Goal: Task Accomplishment & Management: Use online tool/utility

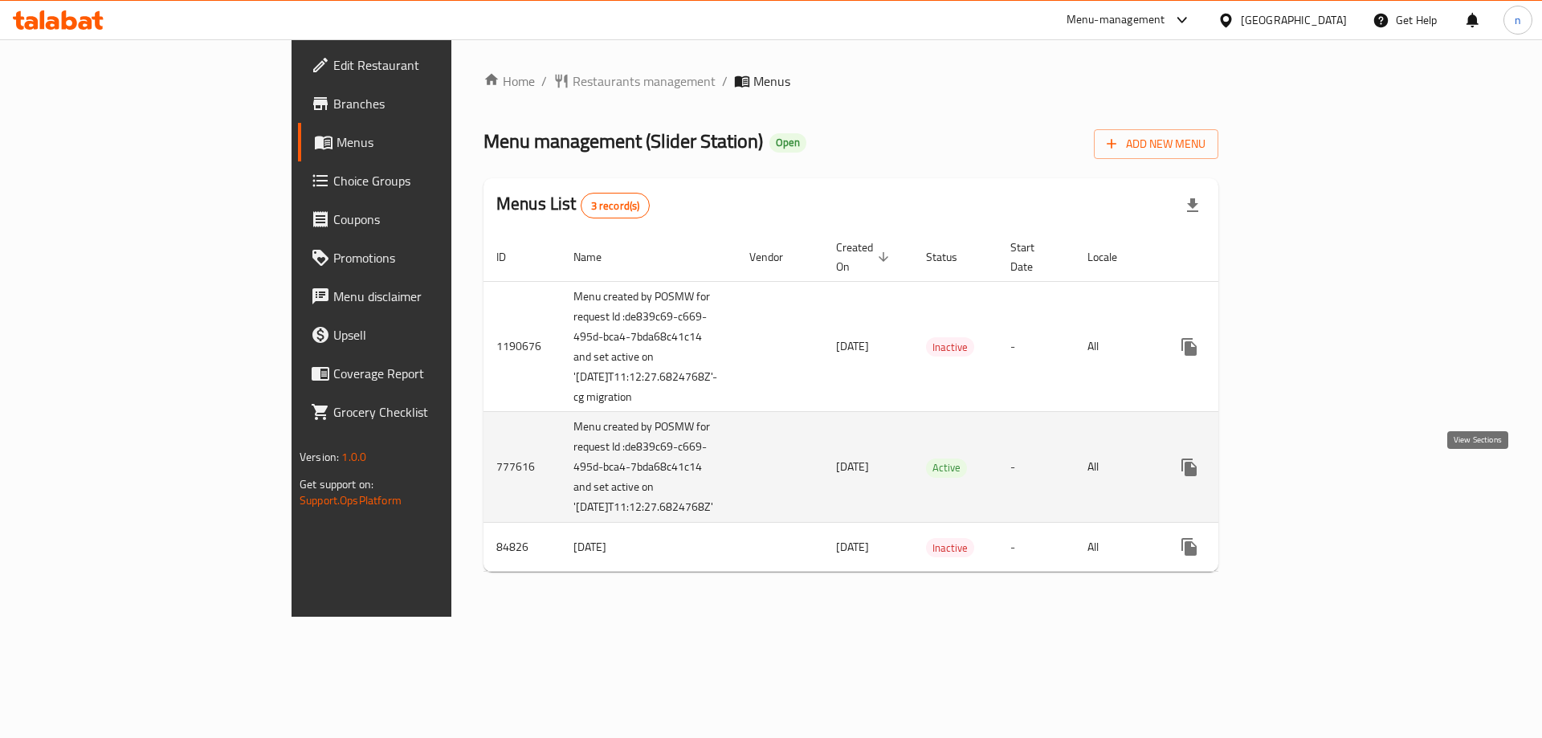
click at [1312, 475] on icon "enhanced table" at bounding box center [1305, 467] width 14 height 14
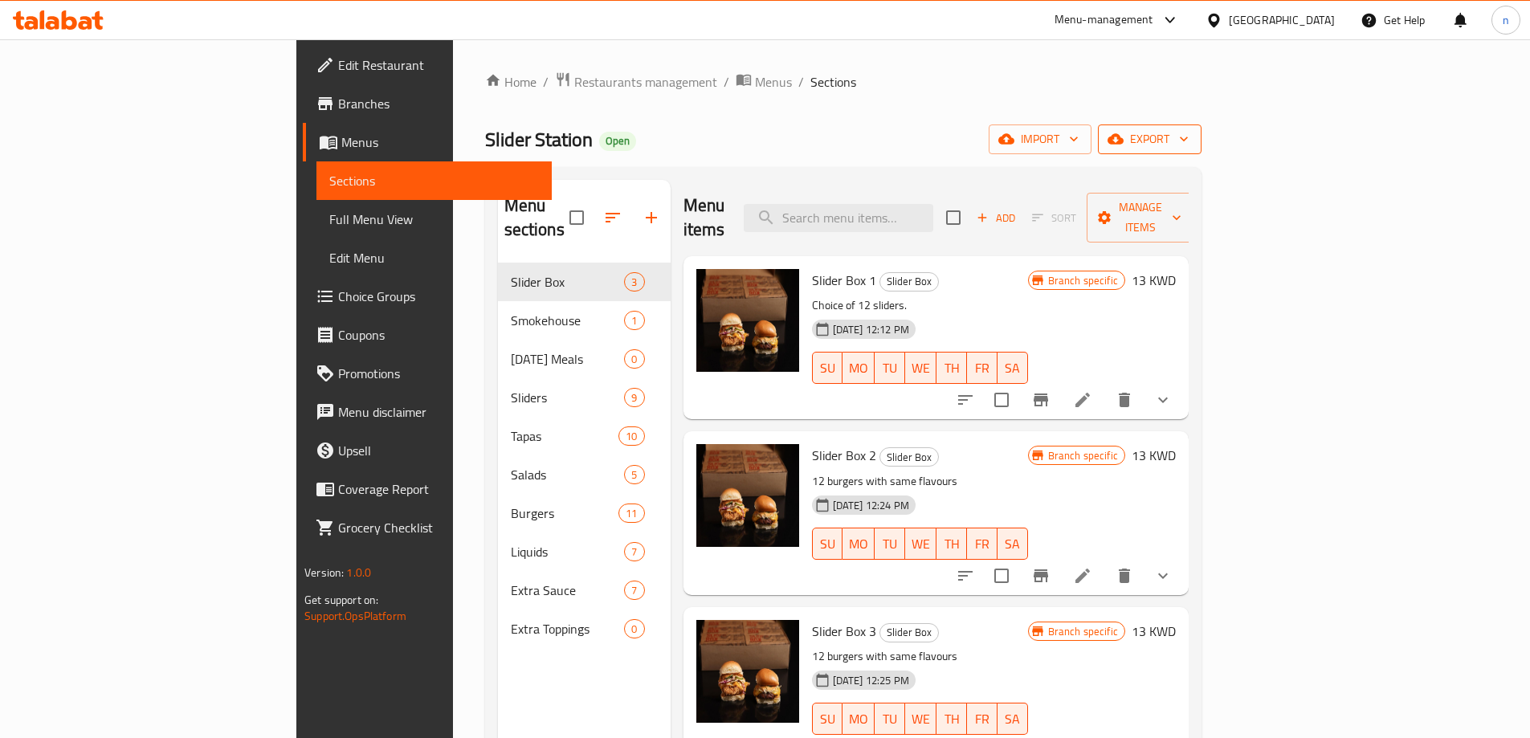
click at [1189, 133] on span "export" at bounding box center [1150, 139] width 78 height 20
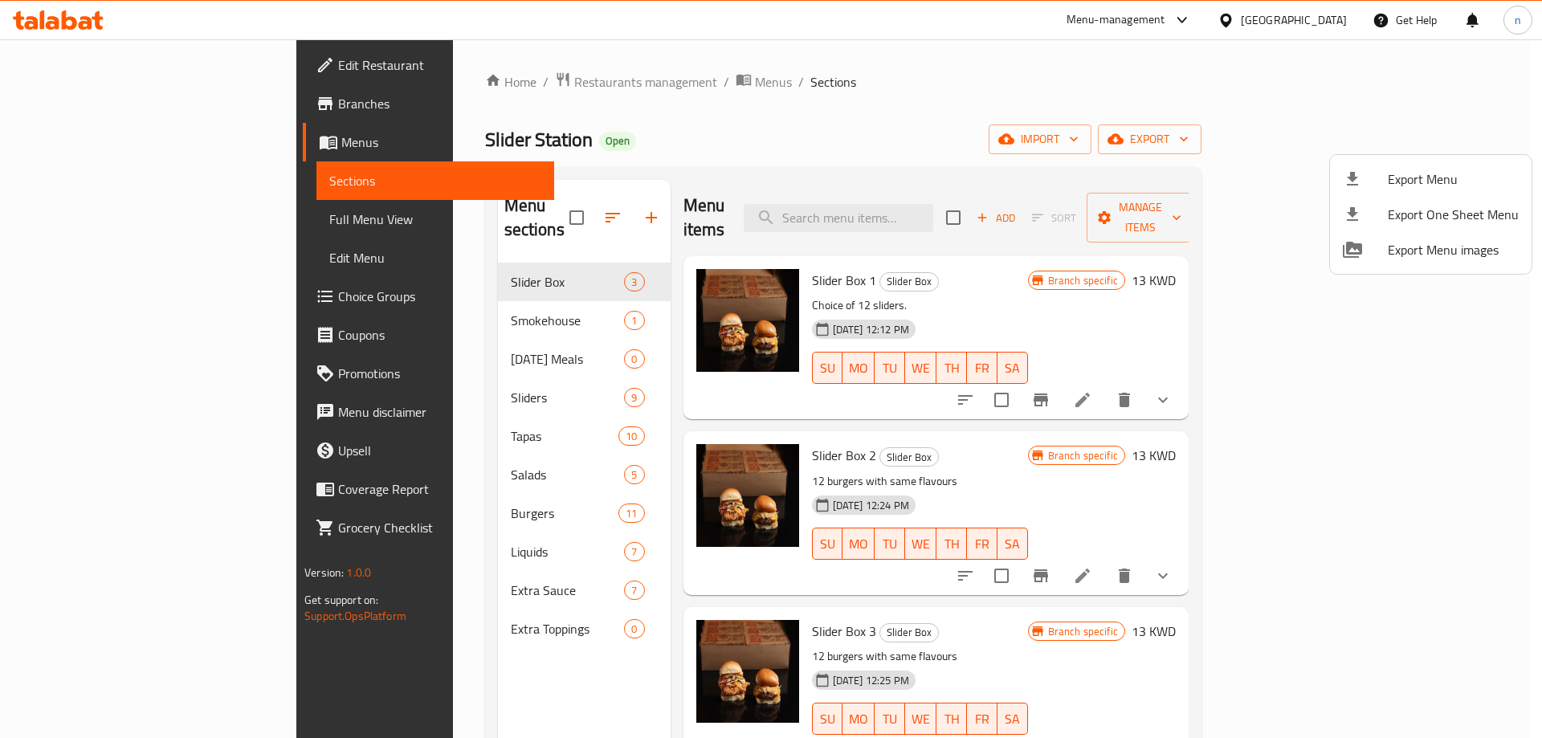
click at [1339, 136] on div at bounding box center [771, 369] width 1542 height 738
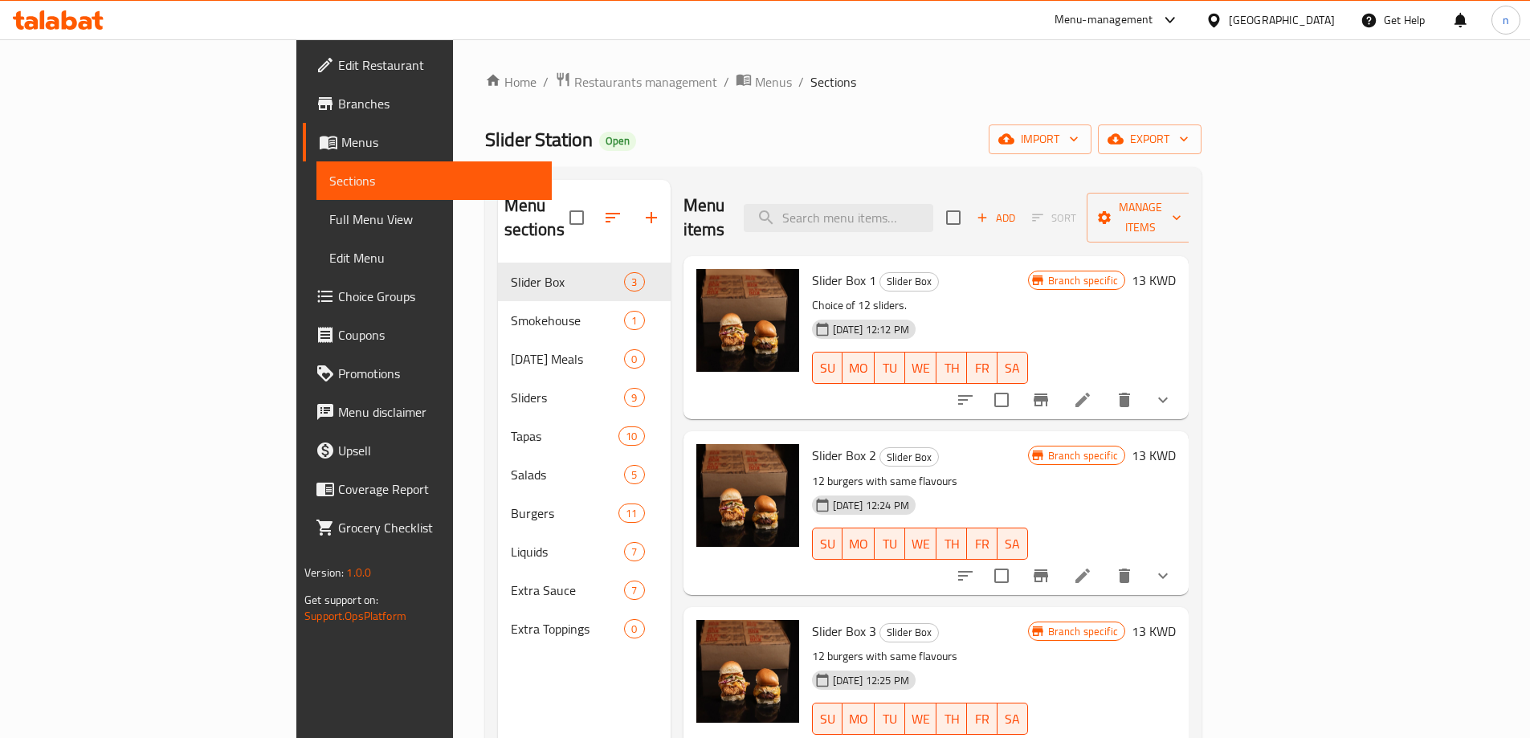
click at [1079, 136] on span "import" at bounding box center [1039, 139] width 77 height 20
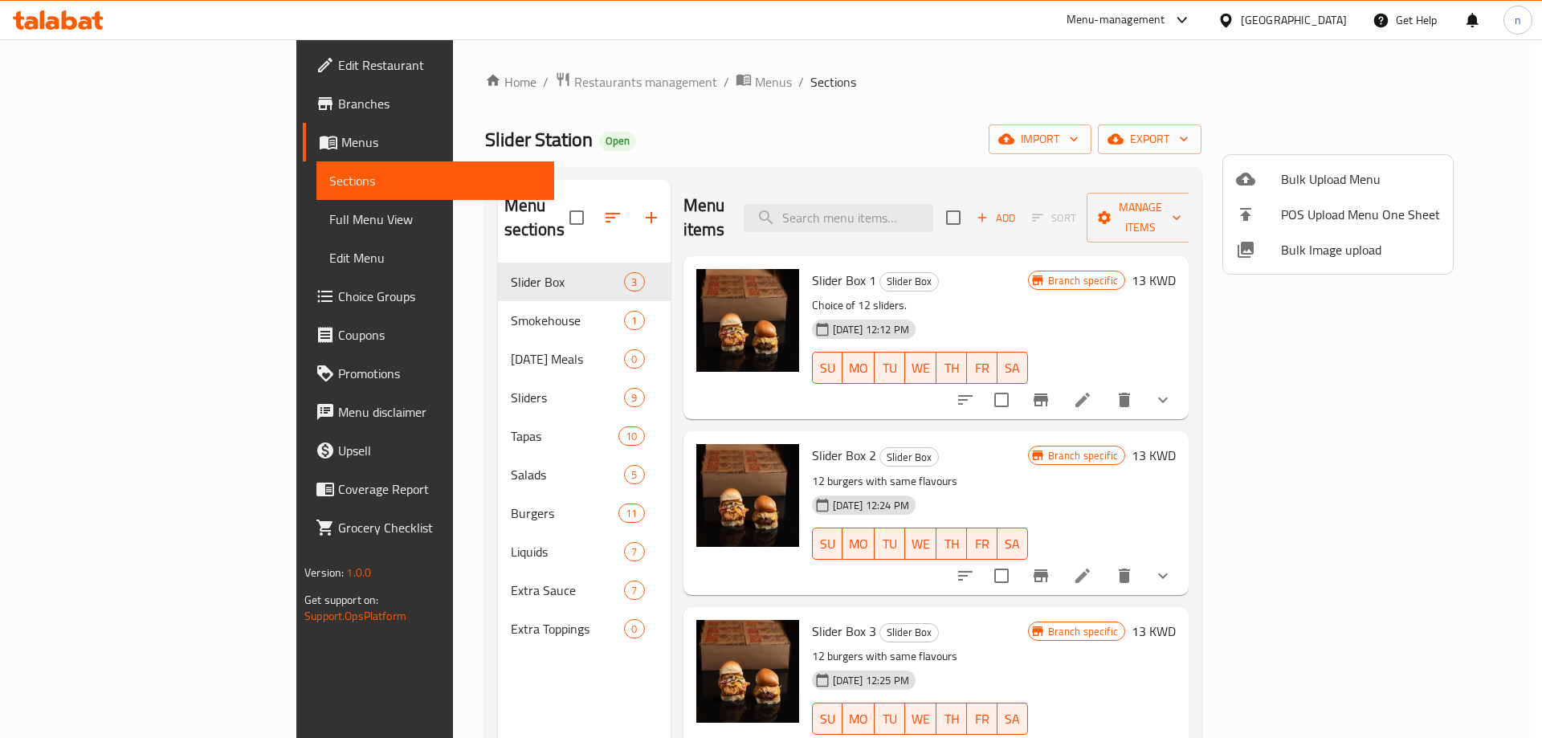
click at [1263, 94] on div at bounding box center [771, 369] width 1542 height 738
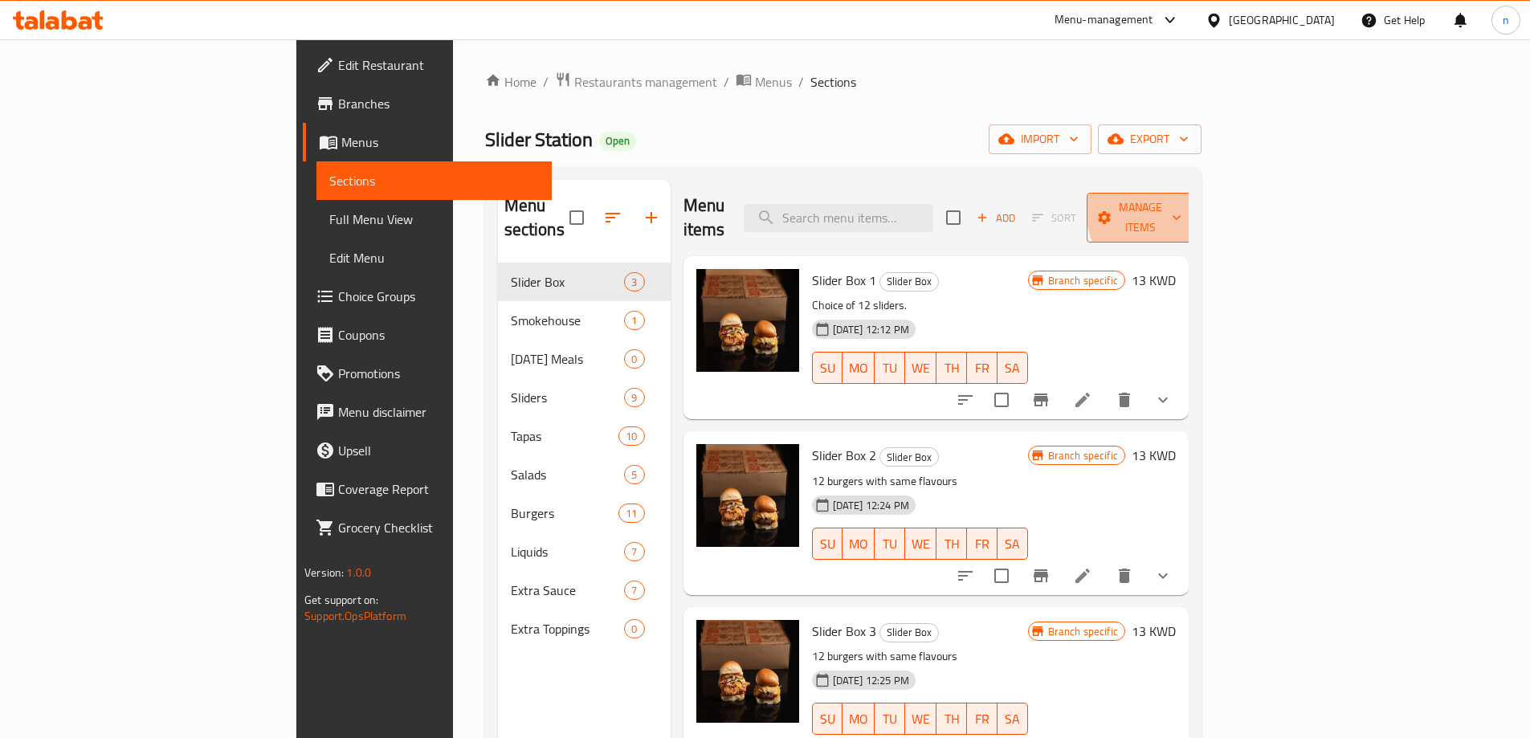
click at [1181, 201] on span "Manage items" at bounding box center [1140, 218] width 82 height 40
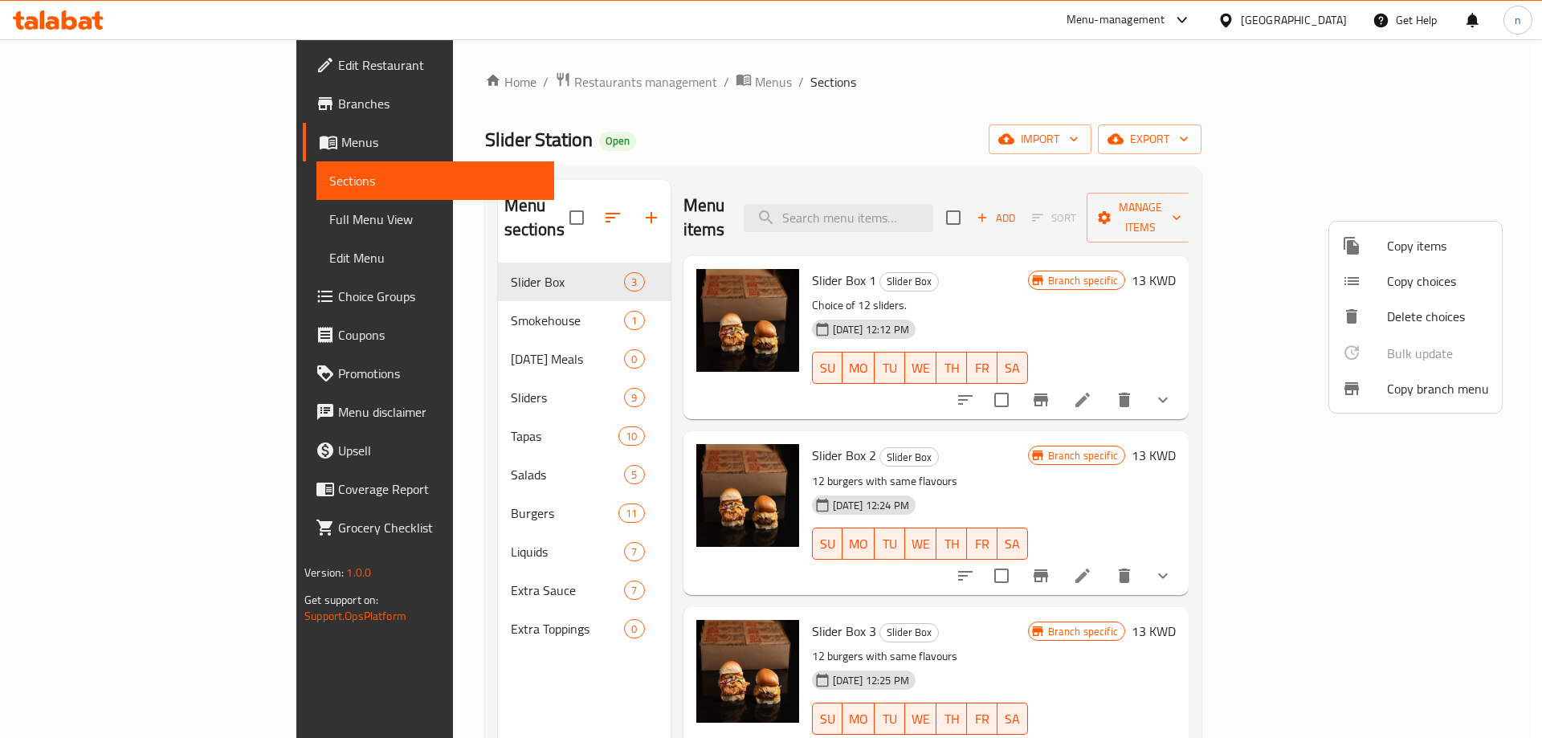
click at [1378, 392] on div at bounding box center [1364, 388] width 45 height 19
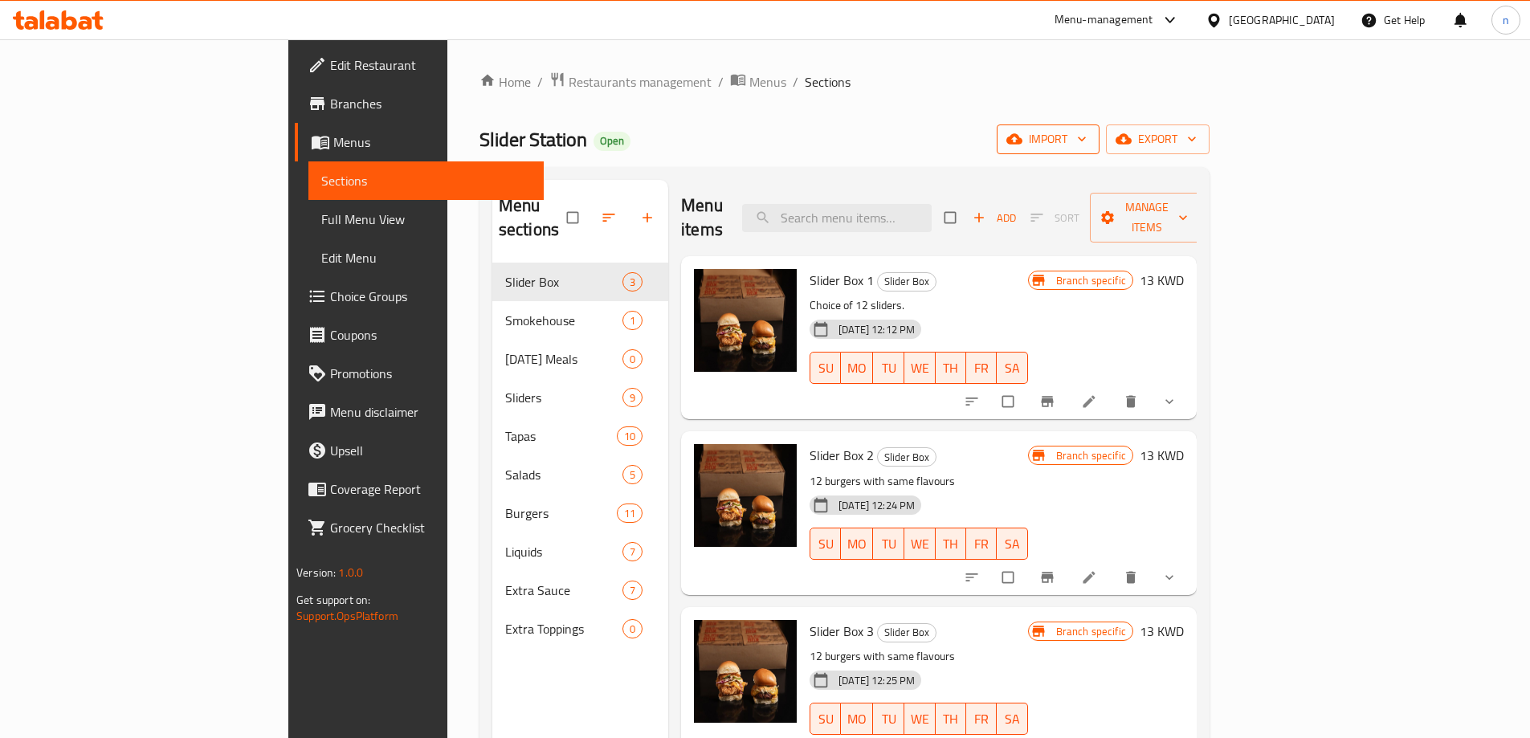
click at [1087, 137] on span "import" at bounding box center [1047, 139] width 77 height 20
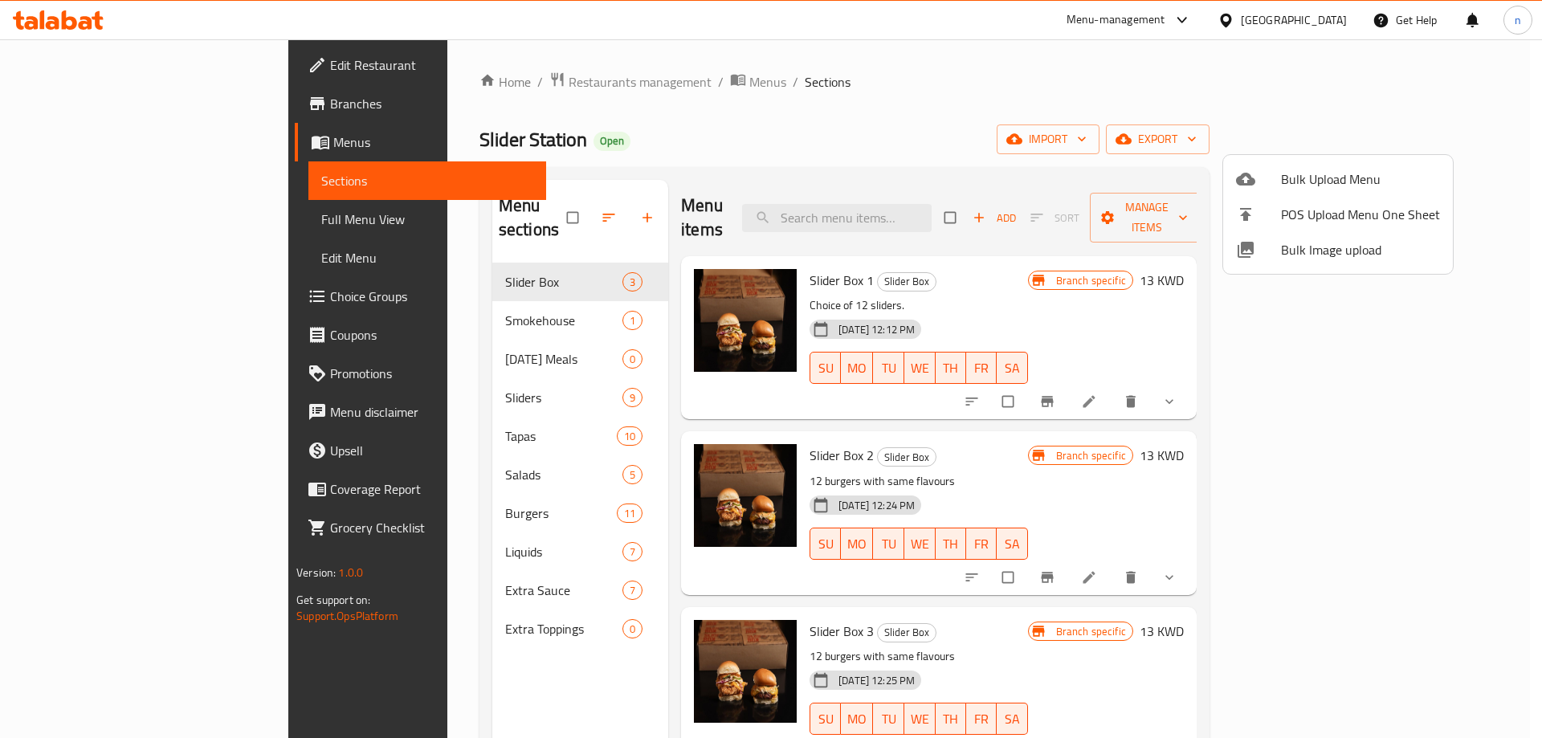
click at [1430, 140] on div at bounding box center [771, 369] width 1542 height 738
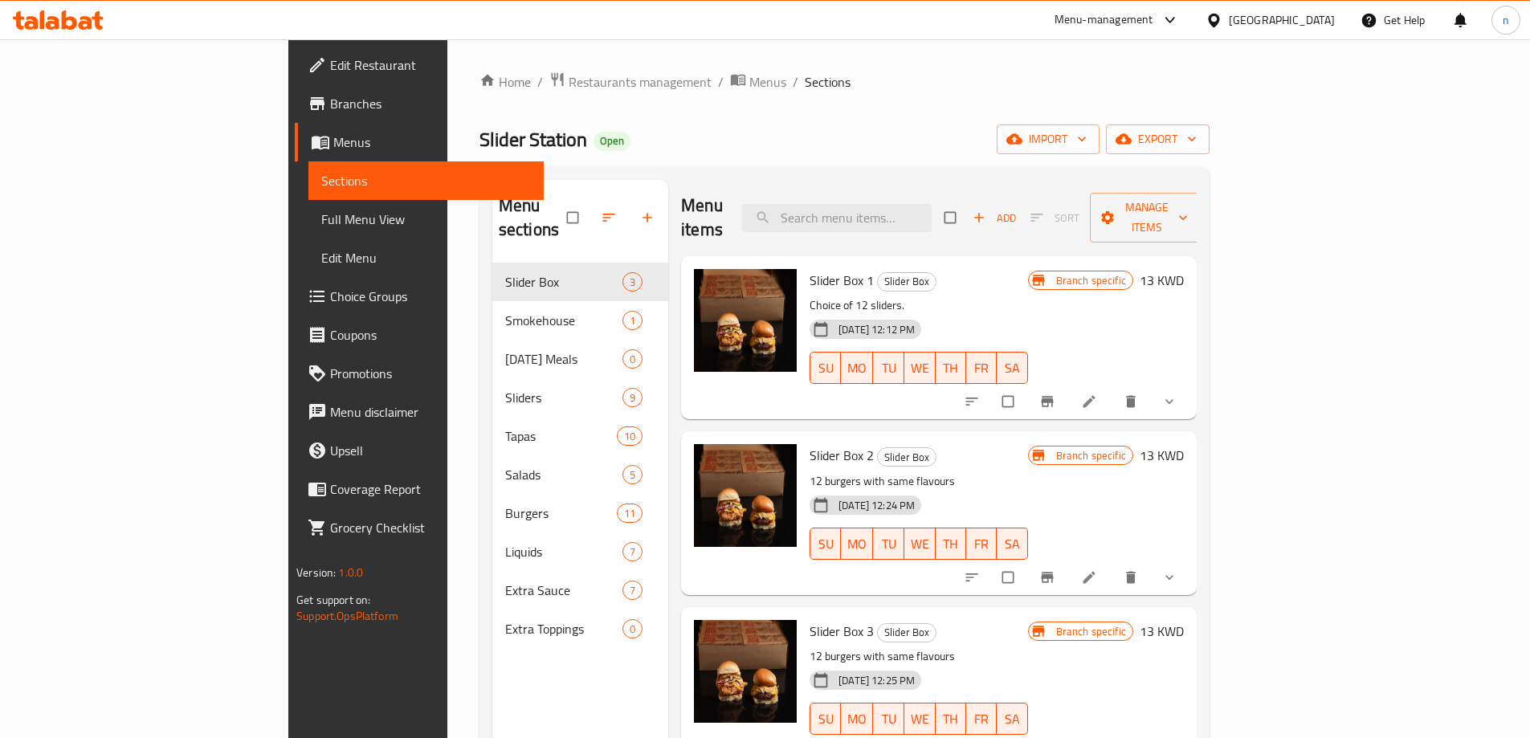
click at [1197, 140] on span "export" at bounding box center [1158, 139] width 78 height 20
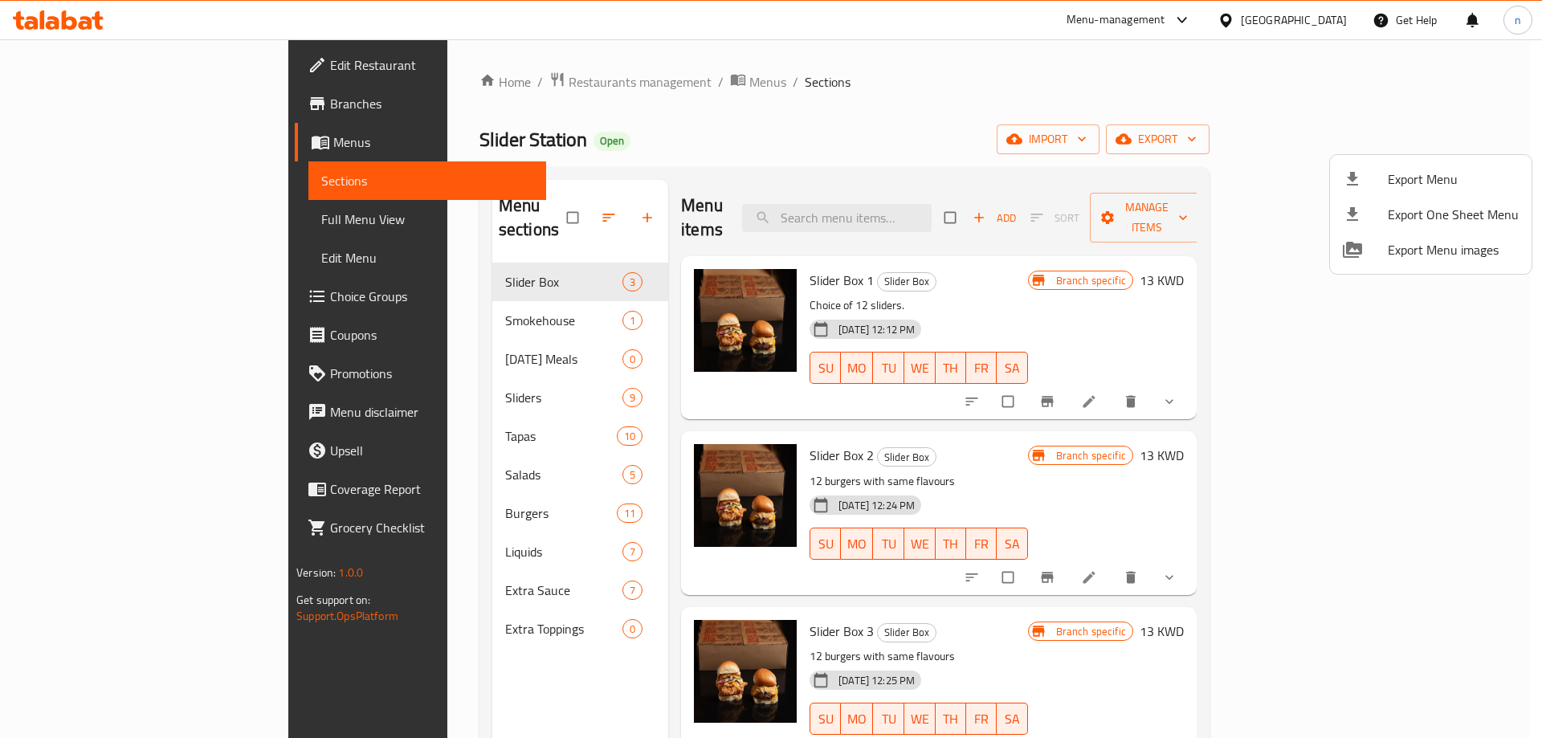
click at [1428, 140] on div at bounding box center [771, 369] width 1542 height 738
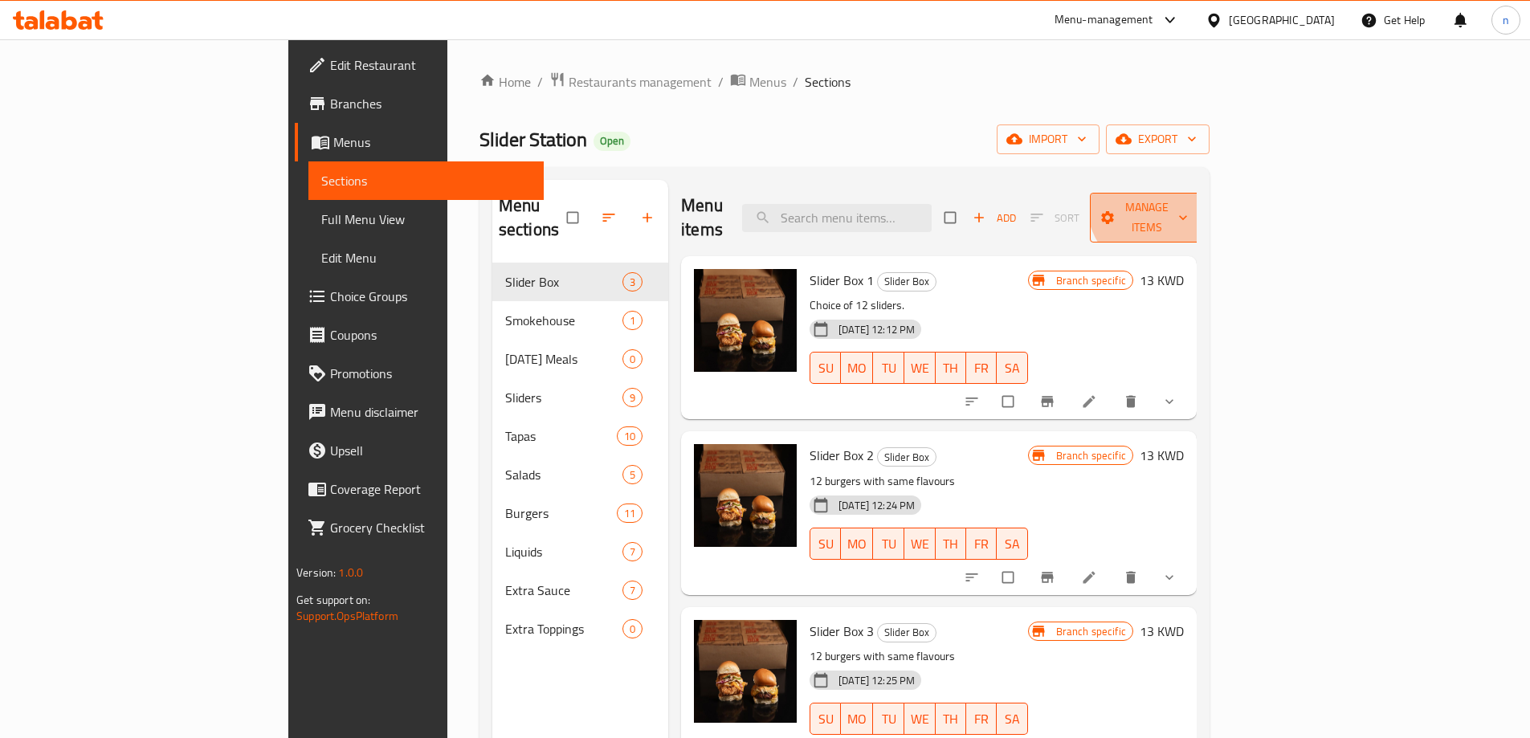
click at [1191, 200] on span "Manage items" at bounding box center [1147, 218] width 88 height 40
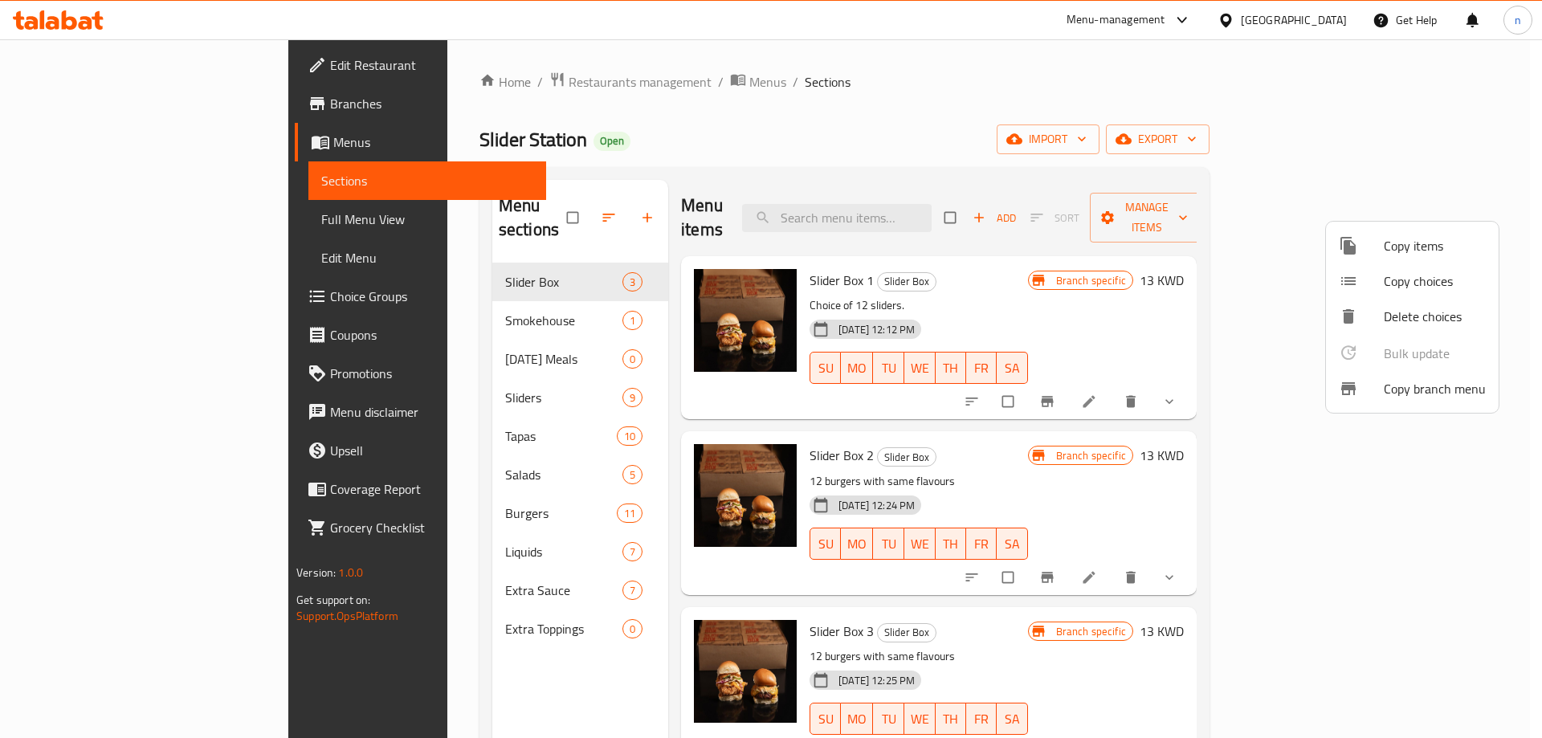
click at [1401, 385] on span "Copy branch menu" at bounding box center [1435, 388] width 102 height 19
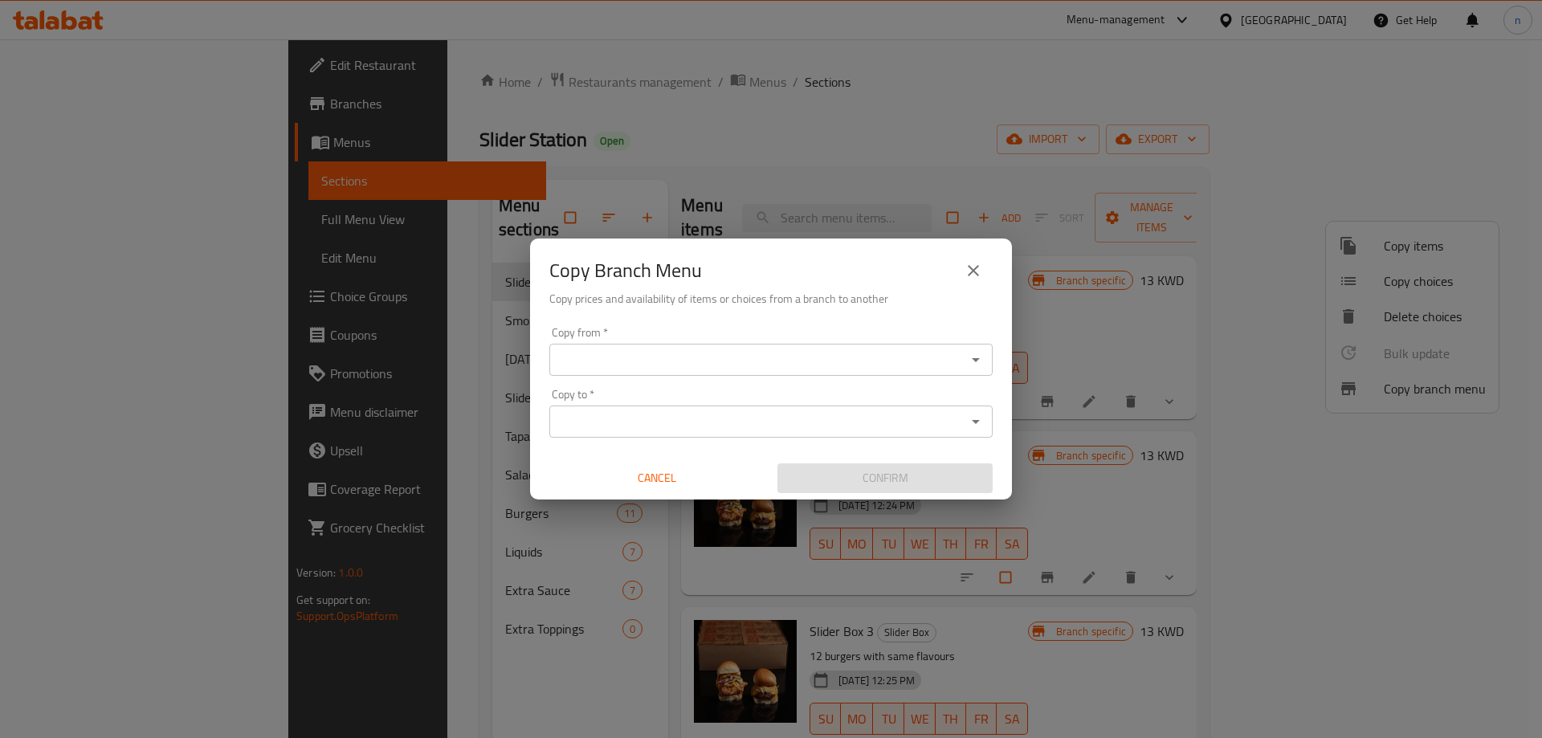
click at [689, 344] on div "Copy from *" at bounding box center [770, 360] width 443 height 32
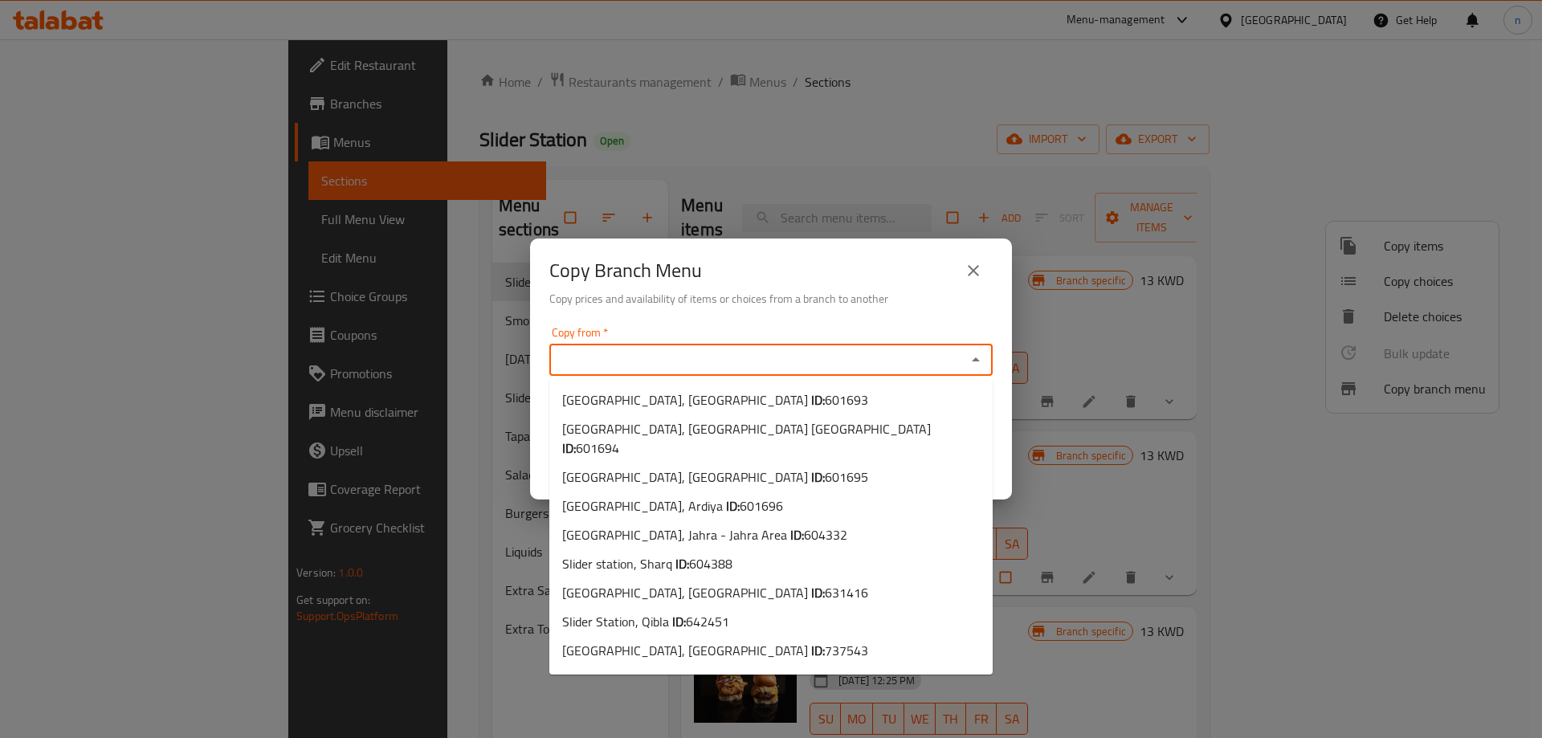
click at [687, 356] on input "Copy from   *" at bounding box center [757, 360] width 407 height 22
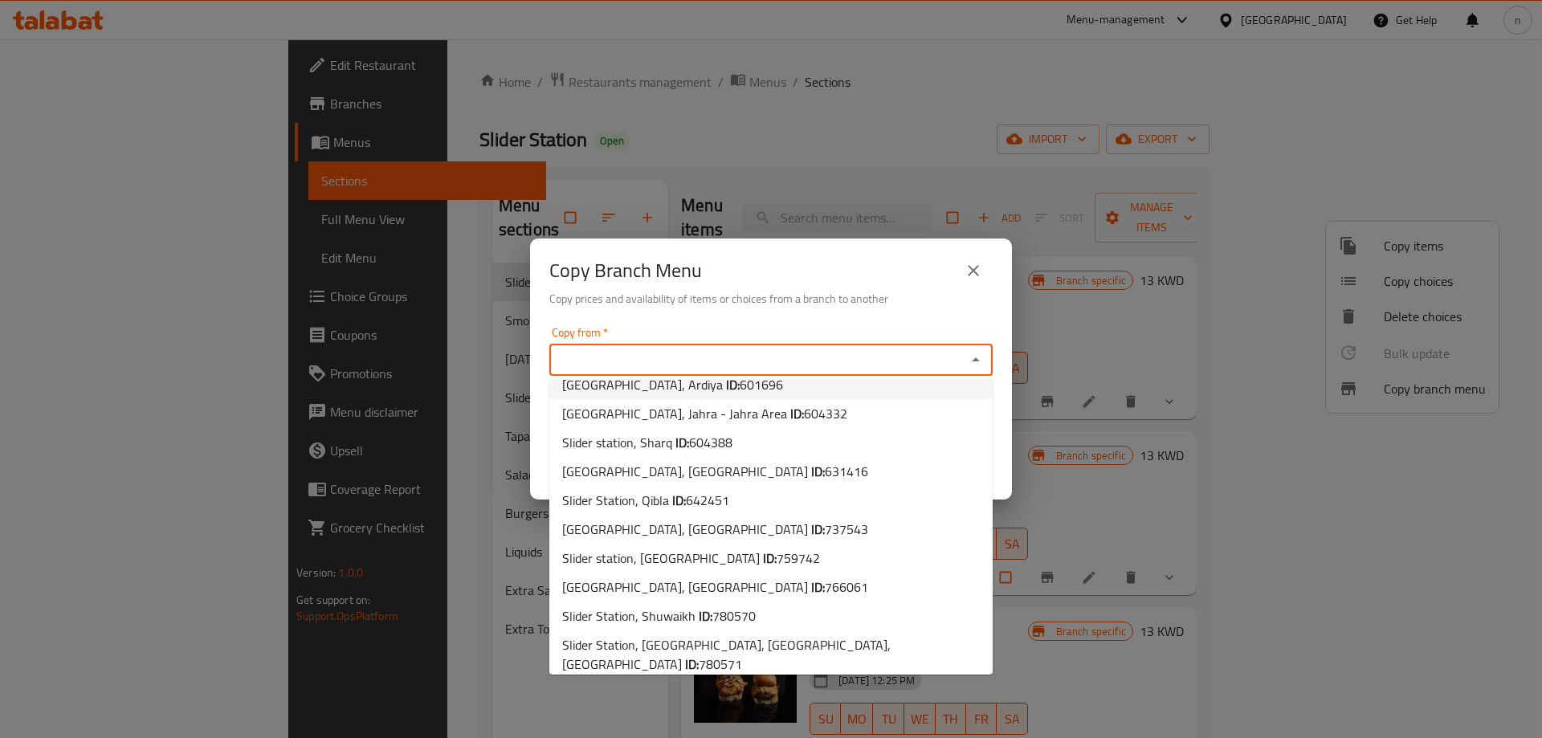
scroll to position [122, 0]
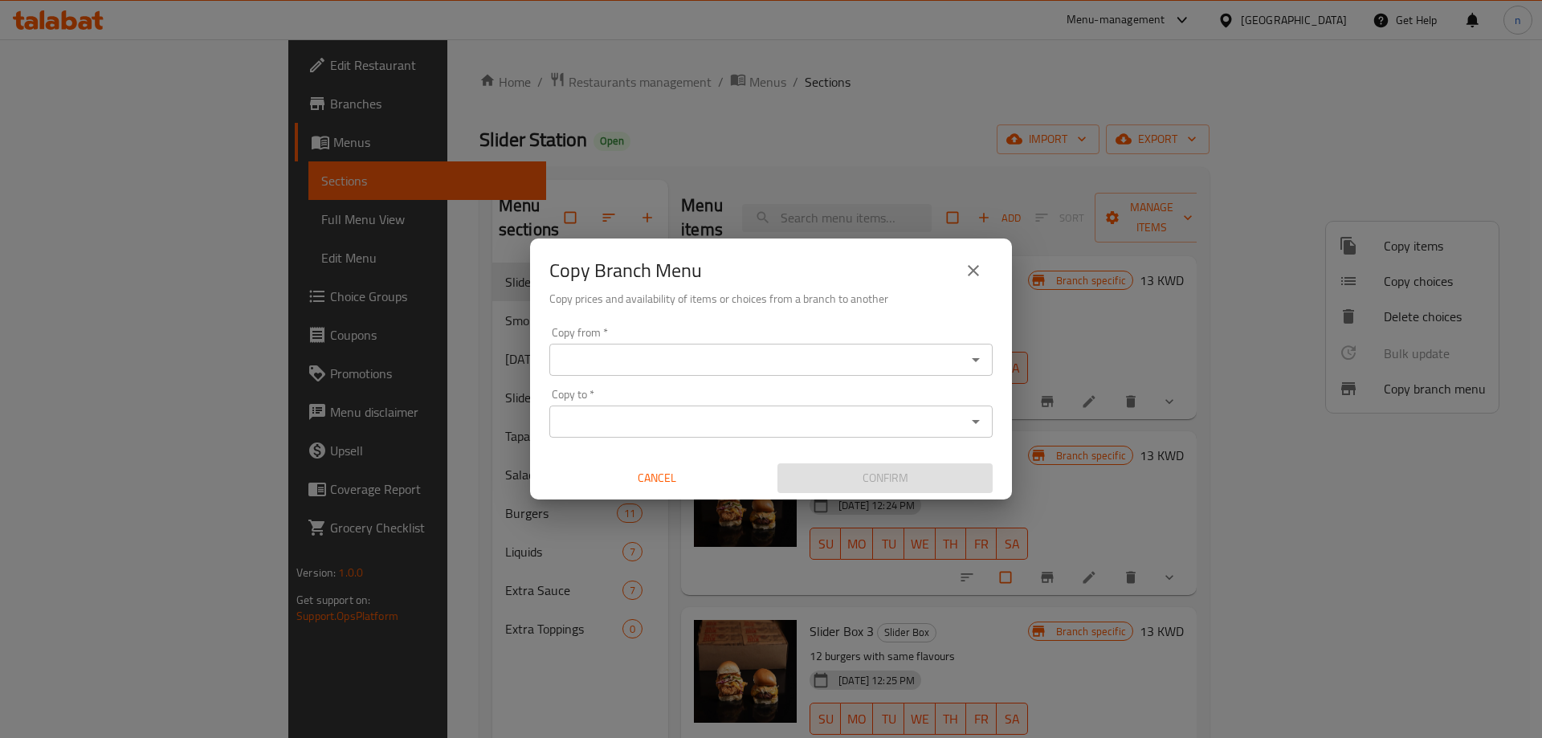
click at [718, 347] on div "Copy from *" at bounding box center [770, 360] width 443 height 32
click at [716, 364] on input "Copy from   *" at bounding box center [757, 360] width 407 height 22
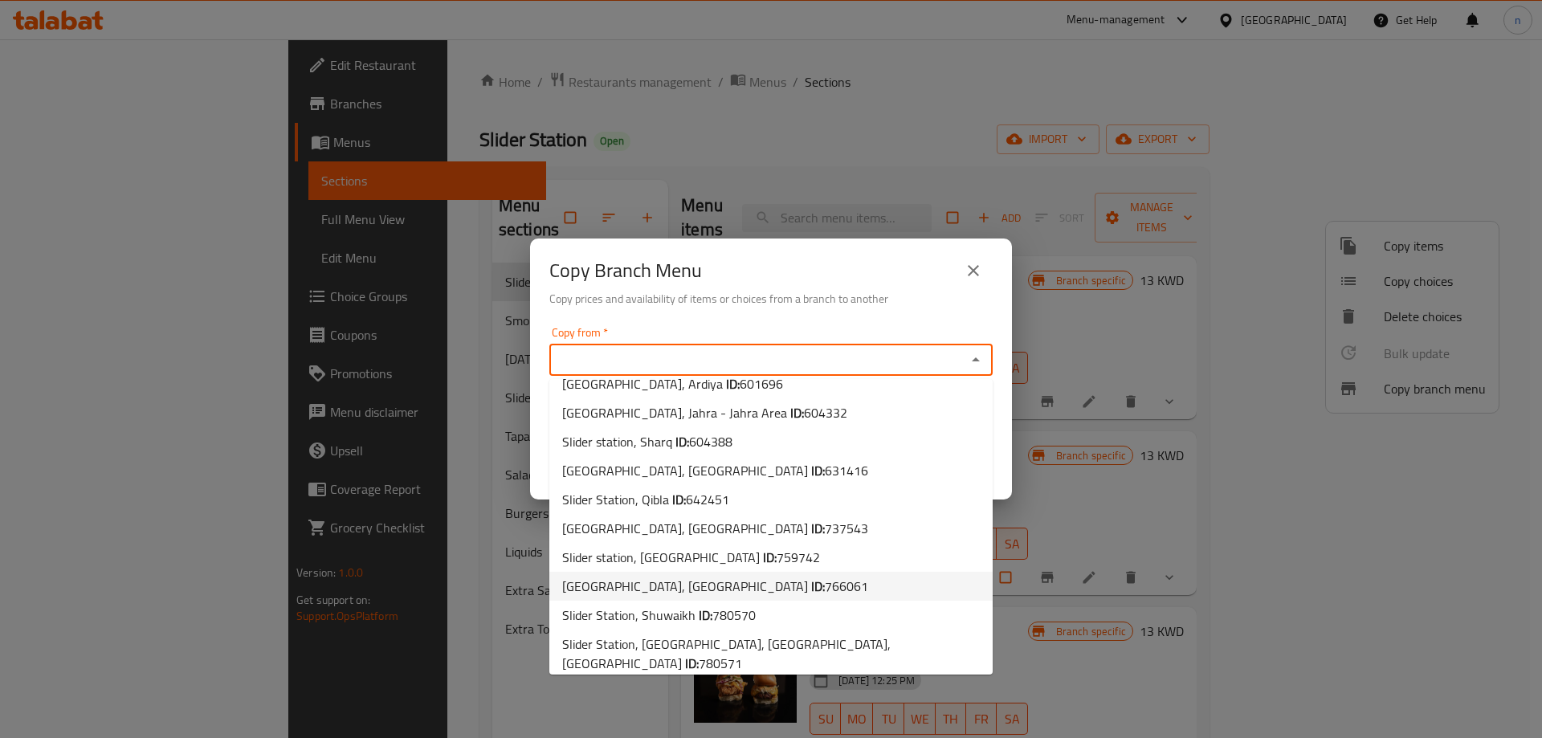
click at [742, 572] on li "Slider Station, Ardhiya ID: 766061" at bounding box center [770, 586] width 443 height 29
type input "Slider Station, Ardhiya"
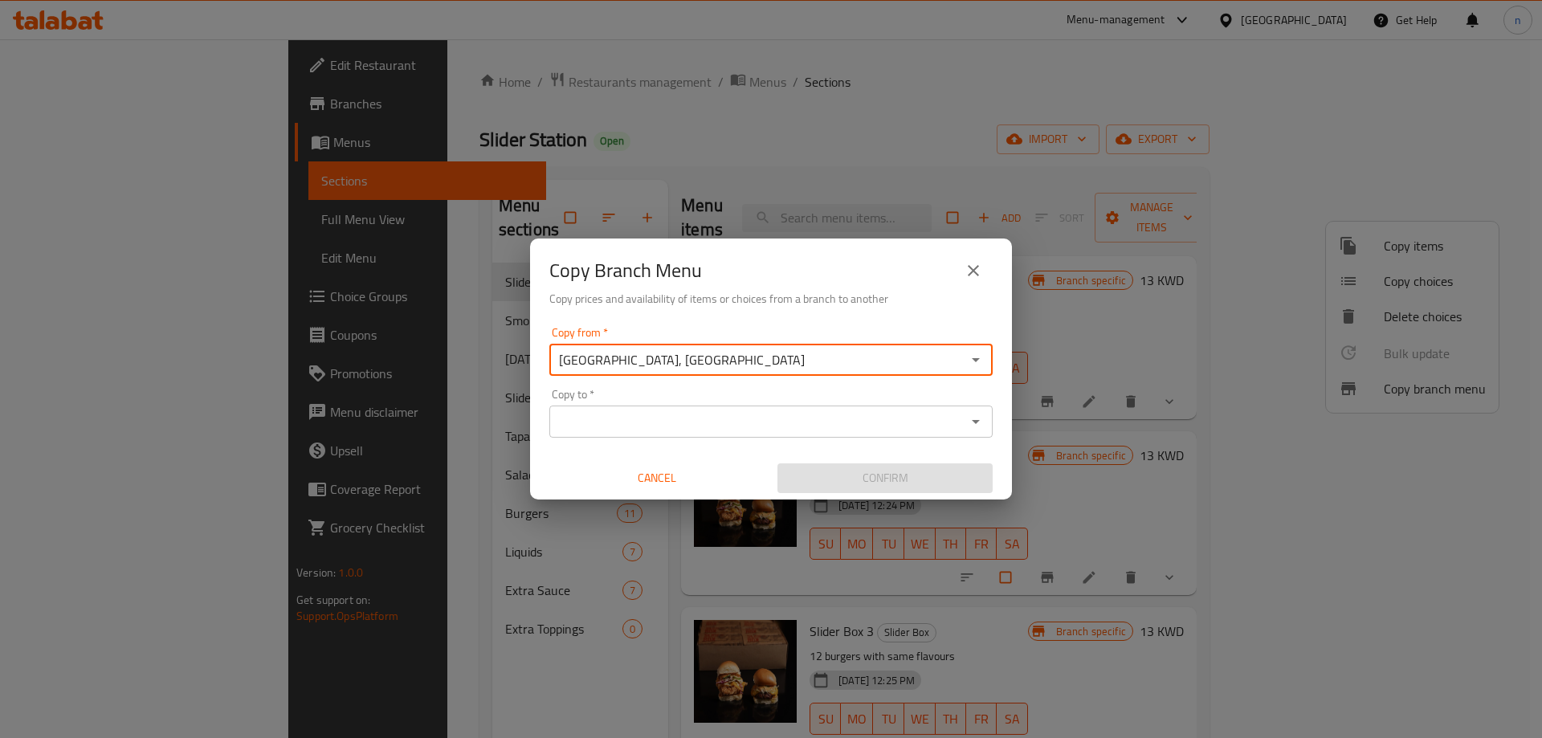
click at [728, 412] on input "Copy to   *" at bounding box center [757, 421] width 407 height 22
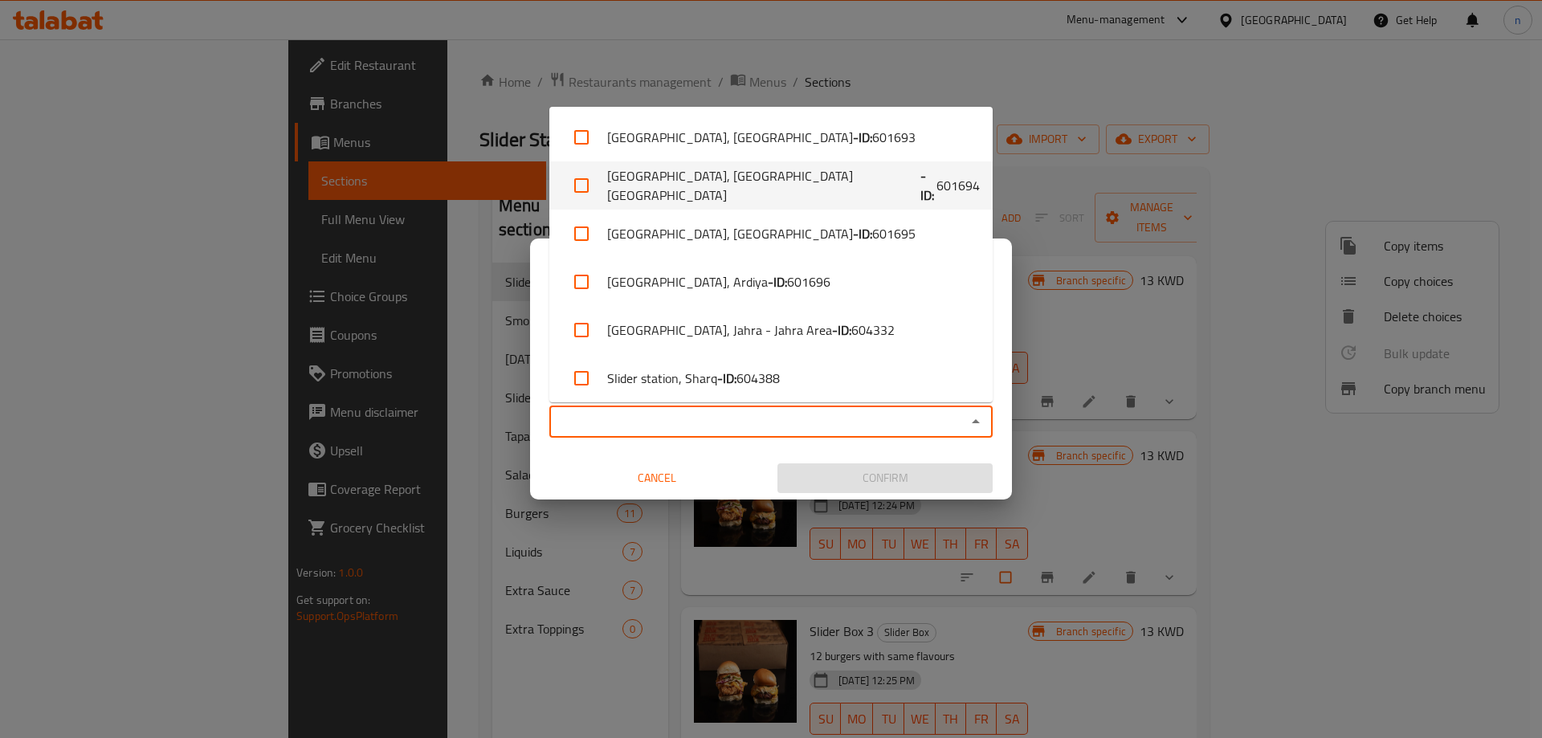
scroll to position [392, 0]
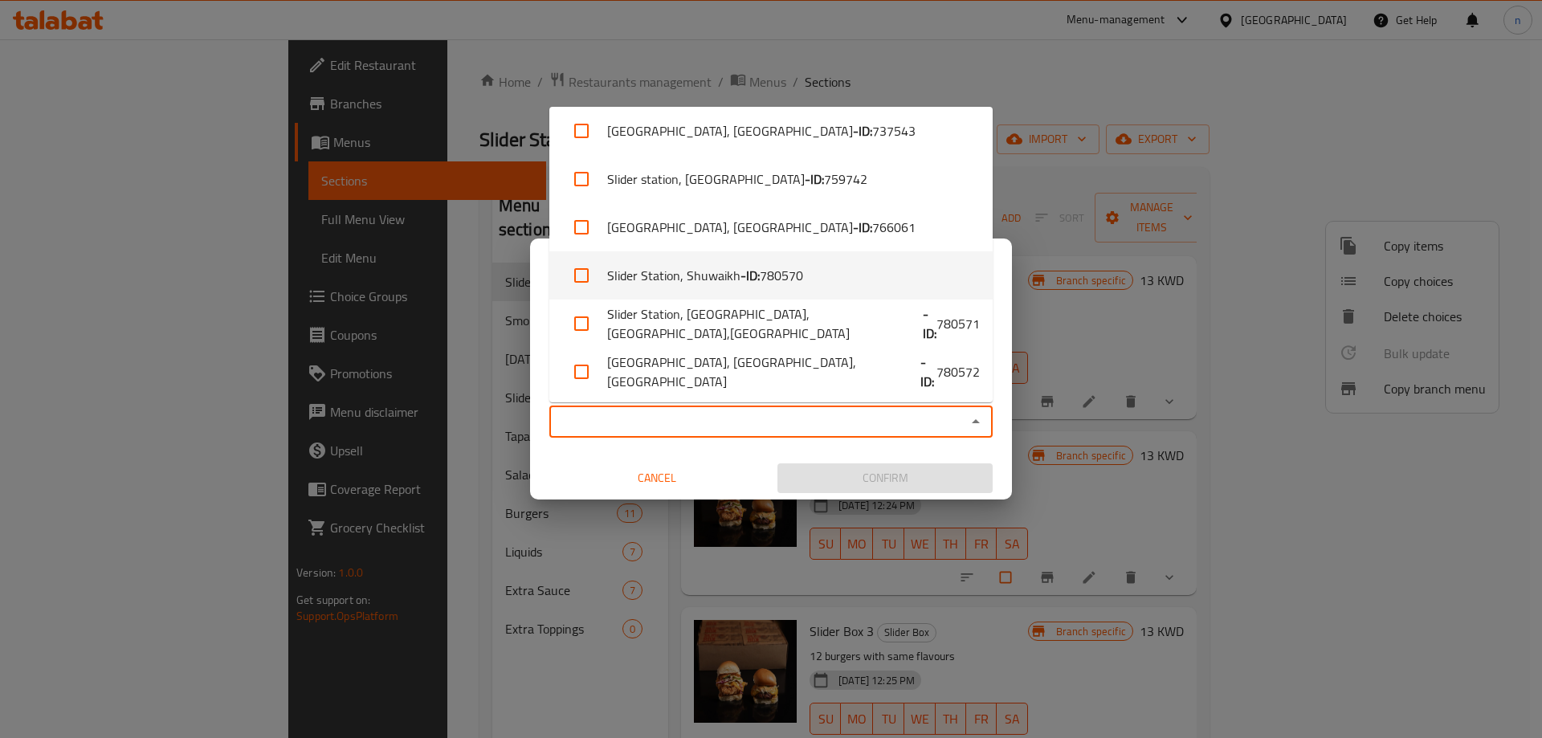
click at [826, 274] on li "Slider Station, Shuwaikh - ID: 780570" at bounding box center [770, 275] width 443 height 48
checkbox input "true"
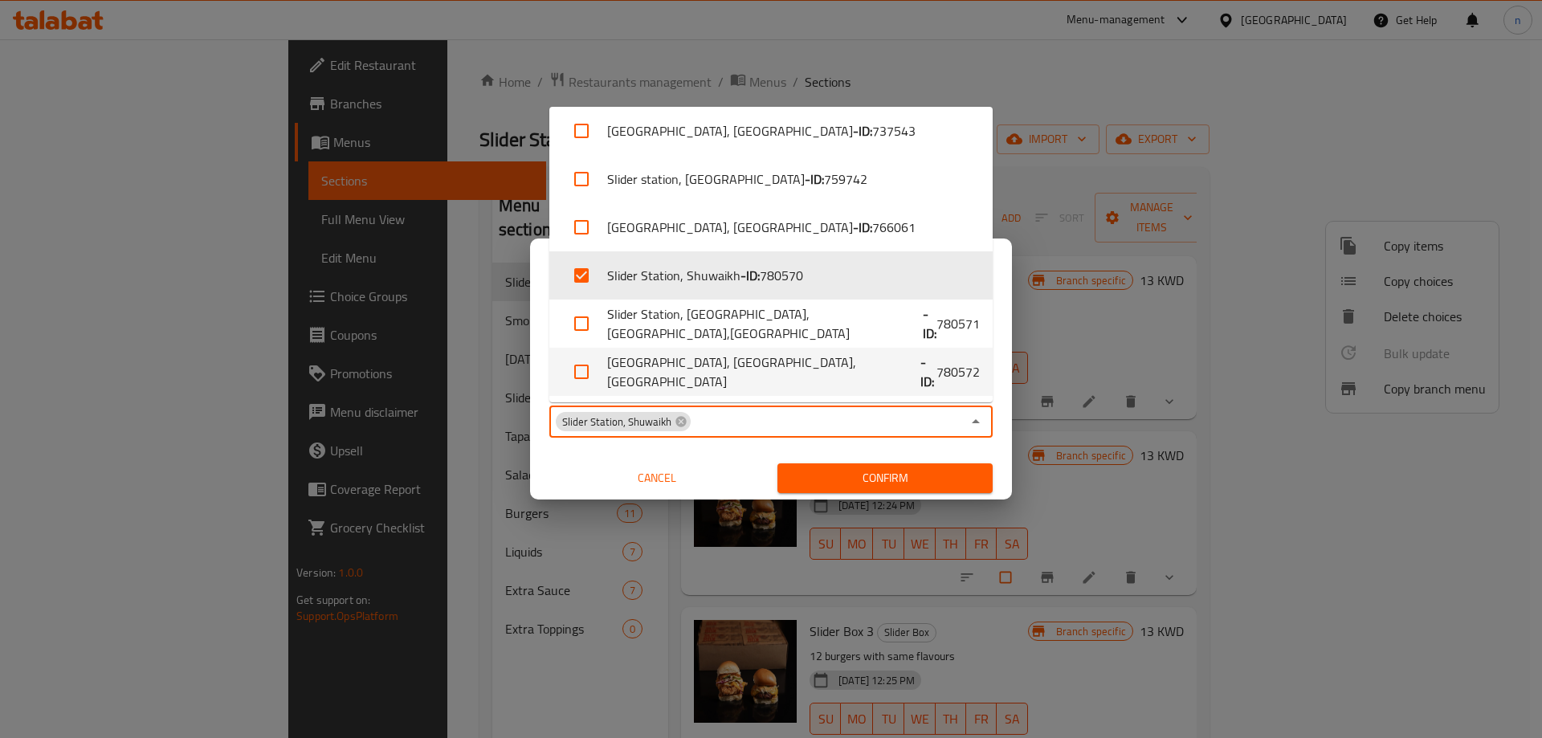
click at [866, 482] on span "Confirm" at bounding box center [885, 478] width 190 height 20
